Goal: Task Accomplishment & Management: Use online tool/utility

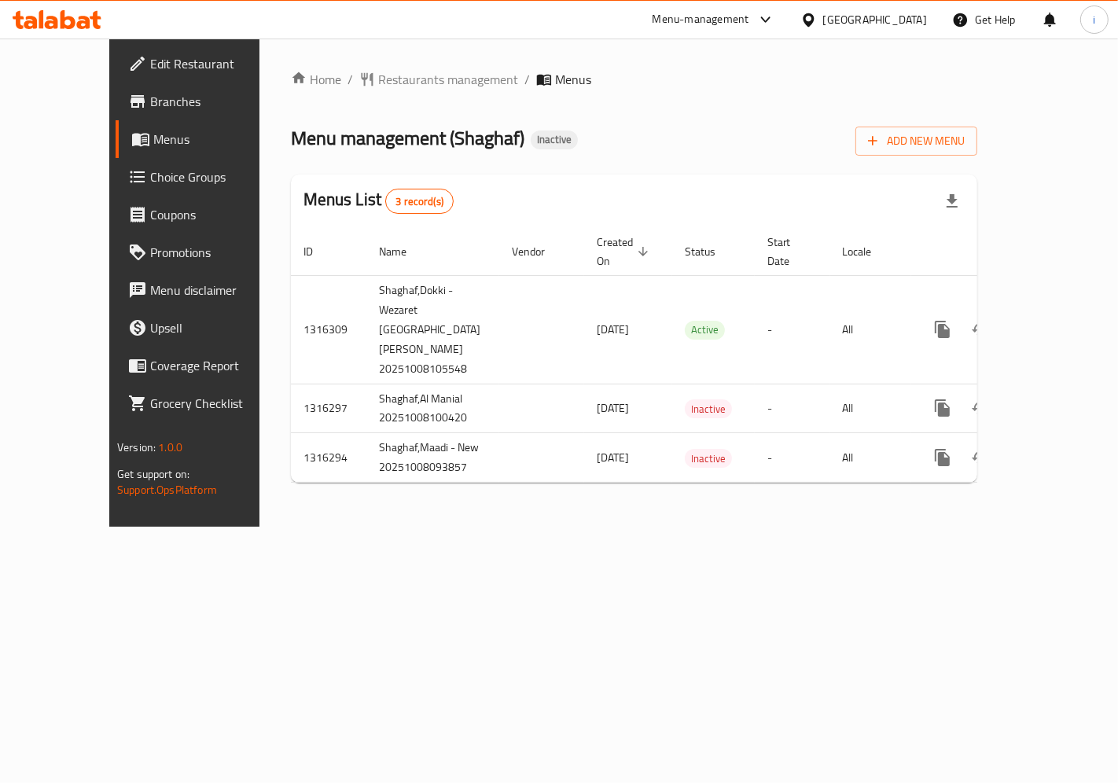
click at [150, 94] on span "Branches" at bounding box center [216, 101] width 133 height 19
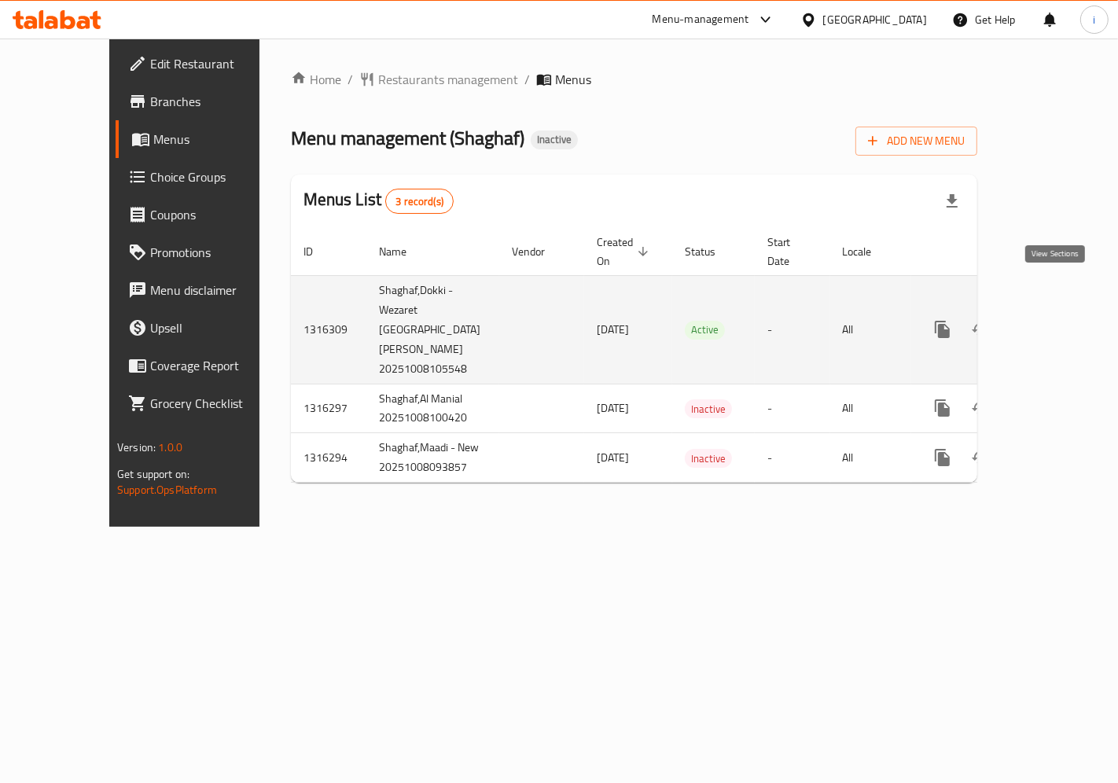
click at [1051, 320] on icon "enhanced table" at bounding box center [1055, 329] width 19 height 19
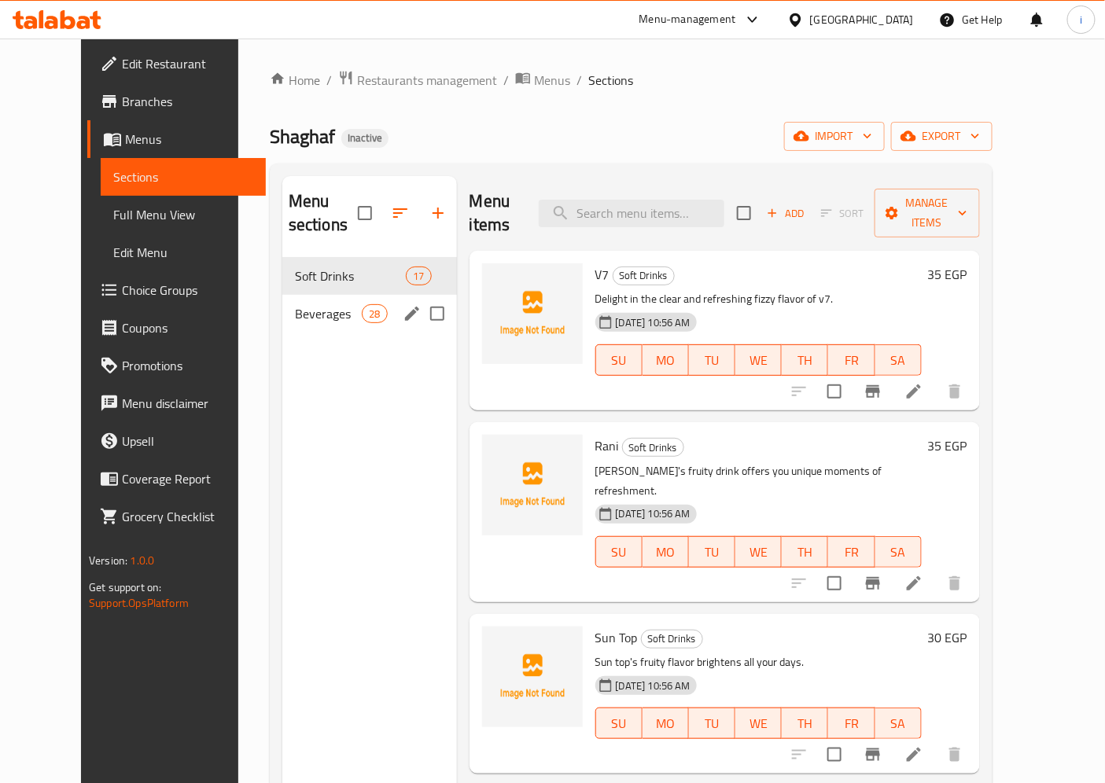
click at [282, 295] on div "Beverages 28" at bounding box center [369, 314] width 175 height 38
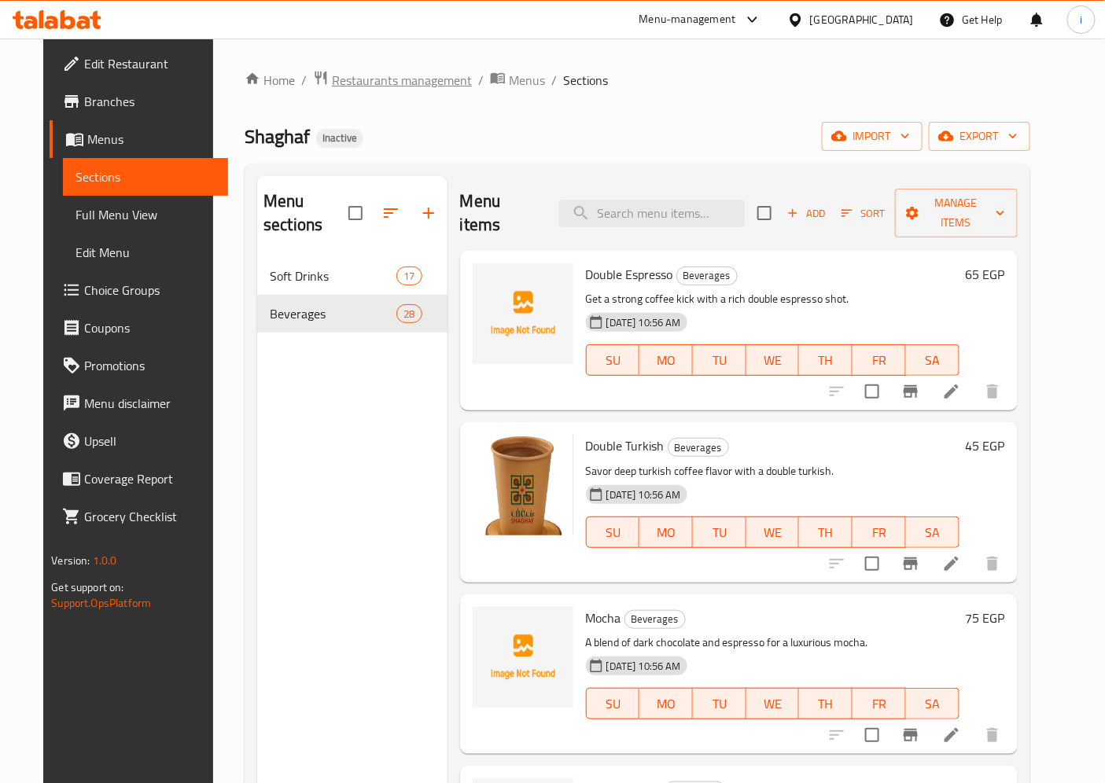
click at [350, 71] on span "Restaurants management" at bounding box center [402, 80] width 140 height 19
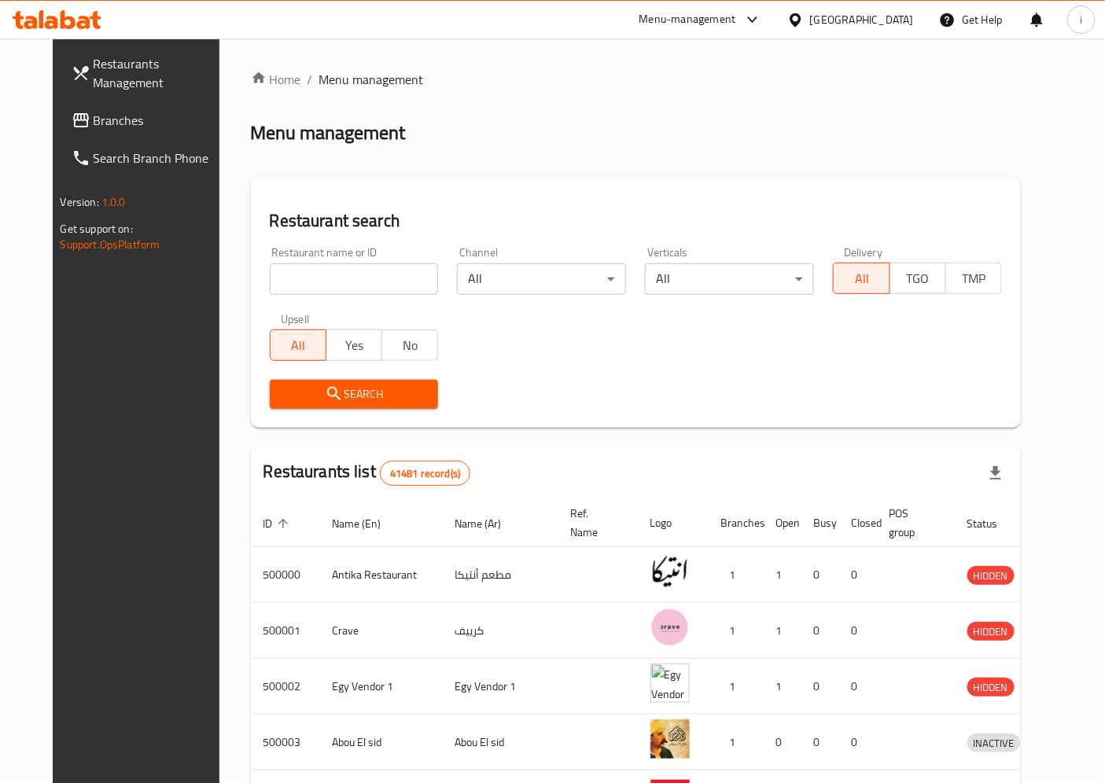
click at [104, 112] on span "Branches" at bounding box center [159, 120] width 131 height 19
